Goal: Task Accomplishment & Management: Use online tool/utility

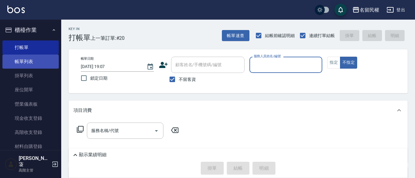
click at [29, 59] on link "帳單列表" at bounding box center [30, 61] width 56 height 14
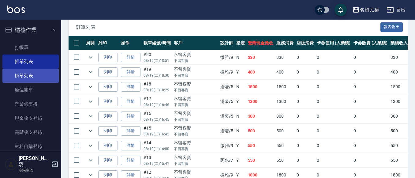
scroll to position [153, 0]
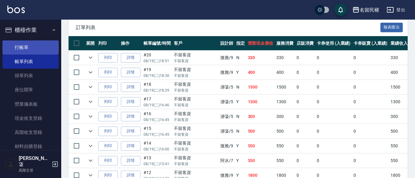
click at [19, 49] on link "打帳單" at bounding box center [30, 47] width 56 height 14
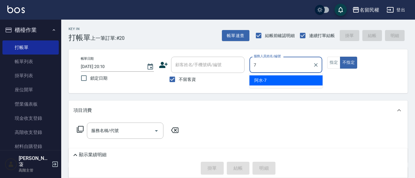
type input "阿水-7"
type button "false"
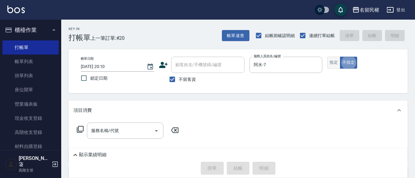
click at [336, 62] on button "指定" at bounding box center [333, 63] width 13 height 12
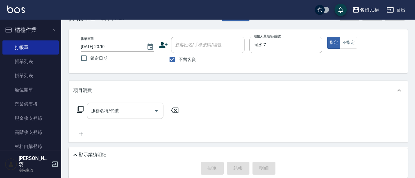
scroll to position [31, 0]
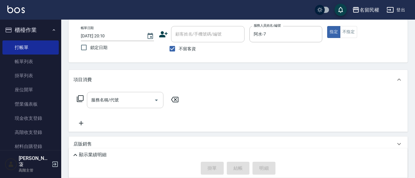
click at [108, 103] on input "服務名稱/代號" at bounding box center [121, 99] width 62 height 11
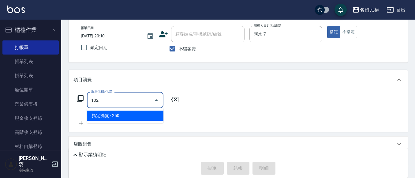
type input "指定洗髮(102)"
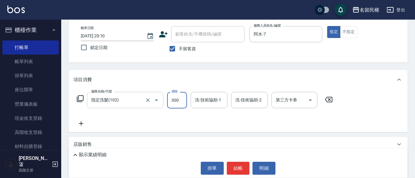
type input "300"
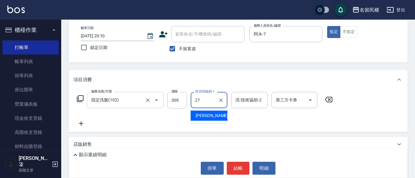
type input "2"
type input "阿水-7"
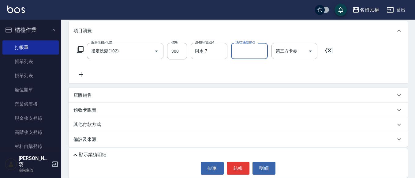
scroll to position [82, 0]
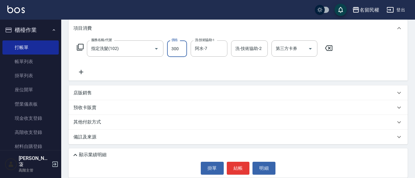
click at [175, 47] on input "300" at bounding box center [177, 48] width 20 height 17
click at [166, 49] on div "服務名稱/代號 指定洗髮(102) 服務名稱/代號 價格 26 價格 洗-技術協助-1 阿水-7 洗-技術協助-1 洗-技術協助-2 洗-技術協助-2 第三方…" at bounding box center [204, 48] width 263 height 17
click at [177, 47] on input "26" at bounding box center [177, 48] width 20 height 17
click at [177, 46] on input "26" at bounding box center [177, 48] width 20 height 17
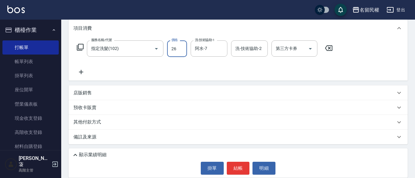
click at [177, 46] on input "26" at bounding box center [177, 48] width 20 height 17
type input "300"
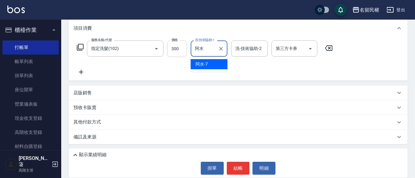
type input "阿"
click at [216, 65] on div "沅莘 -26" at bounding box center [208, 64] width 37 height 10
type input "沅莘-26"
click at [123, 68] on div "服務名稱/代號 指定洗髮(102) 服務名稱/代號 價格 300 價格 洗-技術協助-1 沅莘-26 洗-技術協助-1 洗-技術協助-2 洗-技術協助-2 第…" at bounding box center [204, 57] width 263 height 35
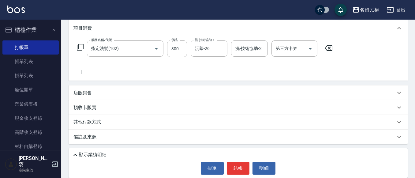
click at [85, 68] on icon at bounding box center [80, 71] width 15 height 7
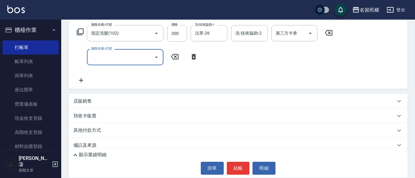
scroll to position [105, 0]
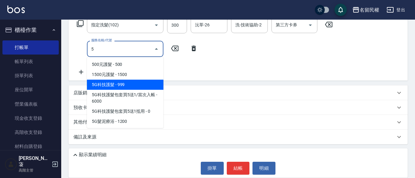
click at [98, 81] on span "5G科技護髮 - 999" at bounding box center [125, 84] width 76 height 10
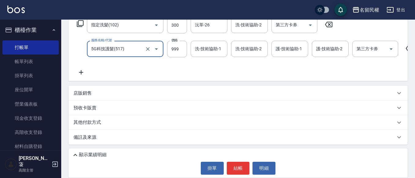
type input "5G科技護髮(517)"
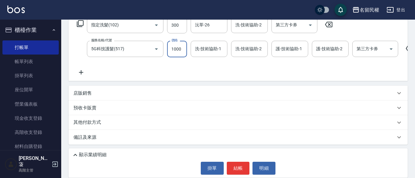
type input "1000"
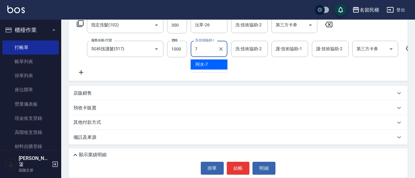
type input "阿水-7"
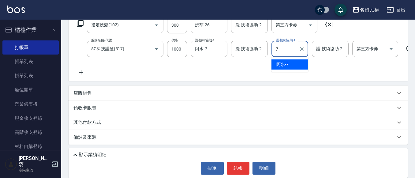
type input "阿水-7"
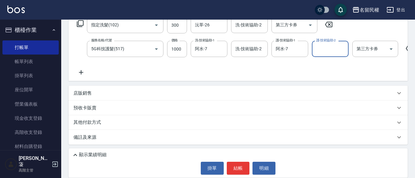
click at [83, 72] on icon at bounding box center [80, 71] width 15 height 7
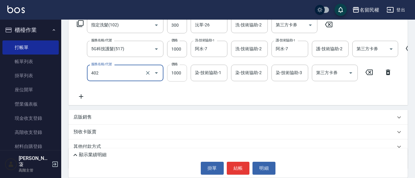
type input "染髮(402)"
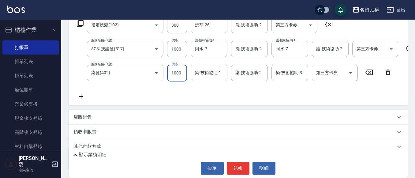
click at [170, 74] on input "1000" at bounding box center [177, 72] width 20 height 17
type input "1700"
type input "2"
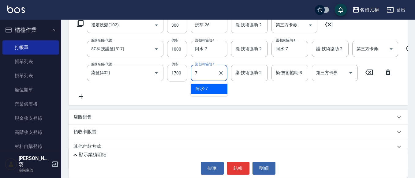
type input "阿水-7"
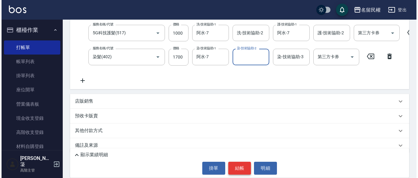
scroll to position [135, 0]
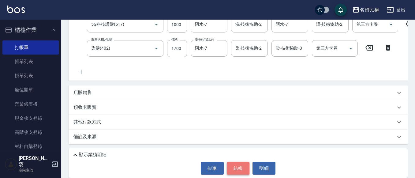
click at [237, 165] on button "結帳" at bounding box center [238, 167] width 23 height 13
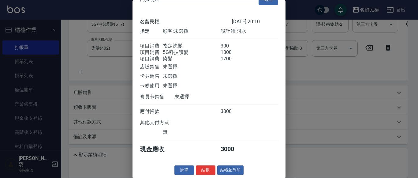
scroll to position [23, 0]
click at [212, 168] on button "結帳" at bounding box center [206, 169] width 20 height 9
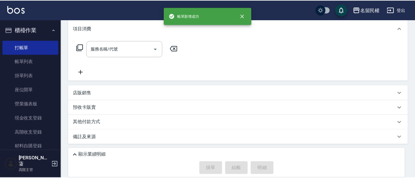
scroll to position [0, 0]
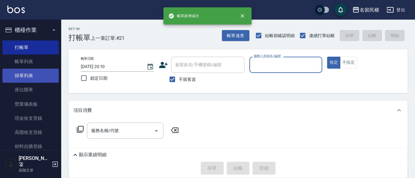
drag, startPoint x: 35, startPoint y: 61, endPoint x: 51, endPoint y: 68, distance: 17.7
click at [35, 61] on link "帳單列表" at bounding box center [30, 61] width 56 height 14
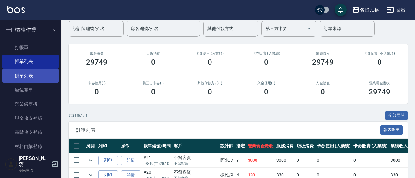
scroll to position [61, 0]
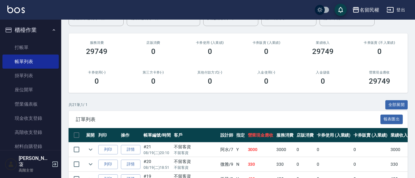
click at [51, 30] on icon "button" at bounding box center [53, 30] width 5 height 5
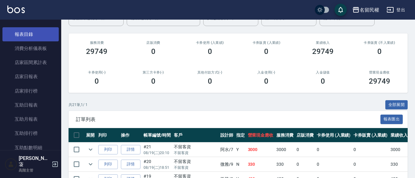
scroll to position [0, 0]
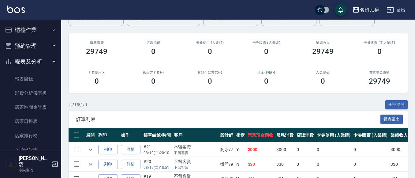
click at [48, 63] on button "報表及分析" at bounding box center [30, 61] width 56 height 16
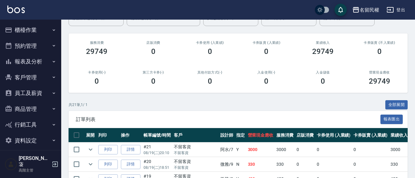
click at [48, 91] on button "員工及薪資" at bounding box center [30, 93] width 56 height 16
click at [50, 89] on button "員工及薪資" at bounding box center [30, 93] width 56 height 16
click at [50, 48] on button "預約管理" at bounding box center [30, 46] width 56 height 16
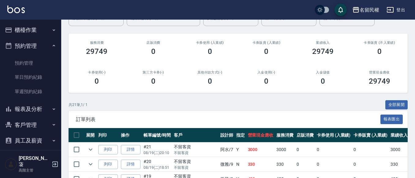
click at [51, 48] on icon "button" at bounding box center [53, 45] width 5 height 5
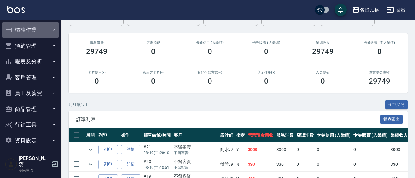
click at [55, 30] on button "櫃檯作業" at bounding box center [30, 30] width 56 height 16
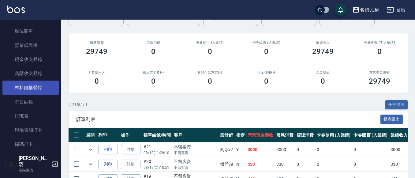
scroll to position [61, 0]
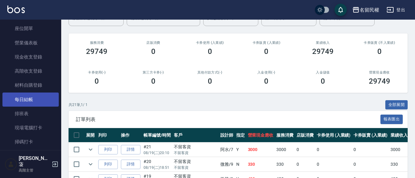
click at [42, 101] on link "每日結帳" at bounding box center [30, 99] width 56 height 14
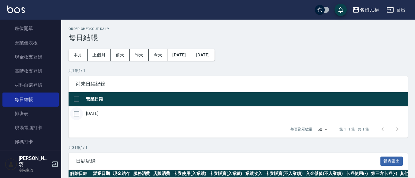
click at [80, 111] on input "checkbox" at bounding box center [76, 113] width 13 height 13
checkbox input "true"
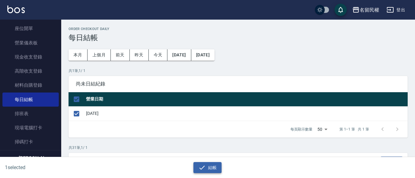
click at [207, 163] on button "結帳" at bounding box center [207, 167] width 28 height 11
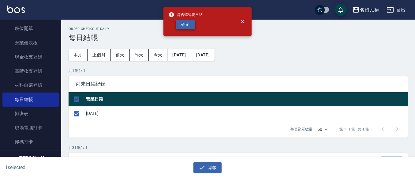
click at [178, 21] on button "確定" at bounding box center [185, 24] width 20 height 9
checkbox input "false"
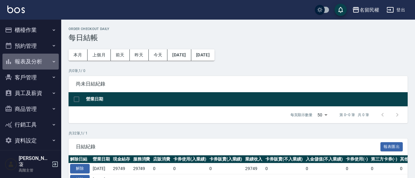
click at [34, 57] on button "報表及分析" at bounding box center [30, 61] width 56 height 16
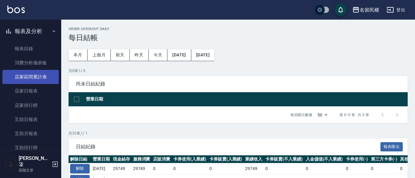
scroll to position [31, 0]
click at [40, 80] on link "店家區間累計表" at bounding box center [30, 76] width 56 height 14
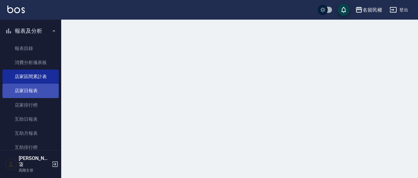
click at [36, 90] on link "店家日報表" at bounding box center [30, 90] width 56 height 14
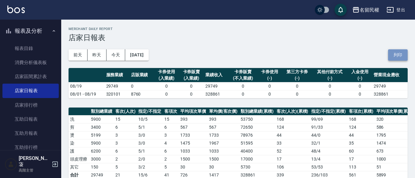
click at [393, 55] on button "列印" at bounding box center [398, 54] width 20 height 11
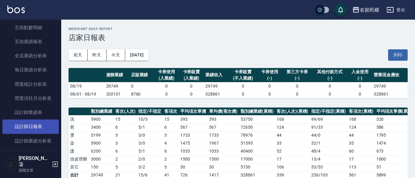
scroll to position [183, 0]
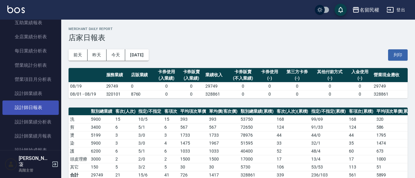
click at [43, 109] on link "設計師日報表" at bounding box center [30, 107] width 56 height 14
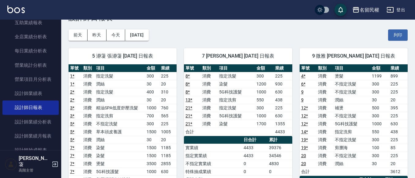
scroll to position [31, 0]
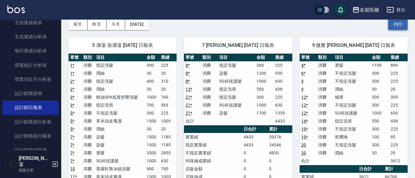
click at [395, 23] on button "列印" at bounding box center [398, 24] width 20 height 11
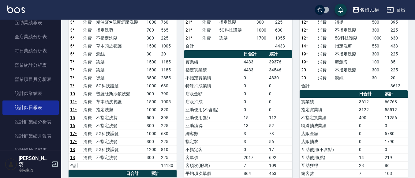
scroll to position [61, 0]
